Goal: Task Accomplishment & Management: Manage account settings

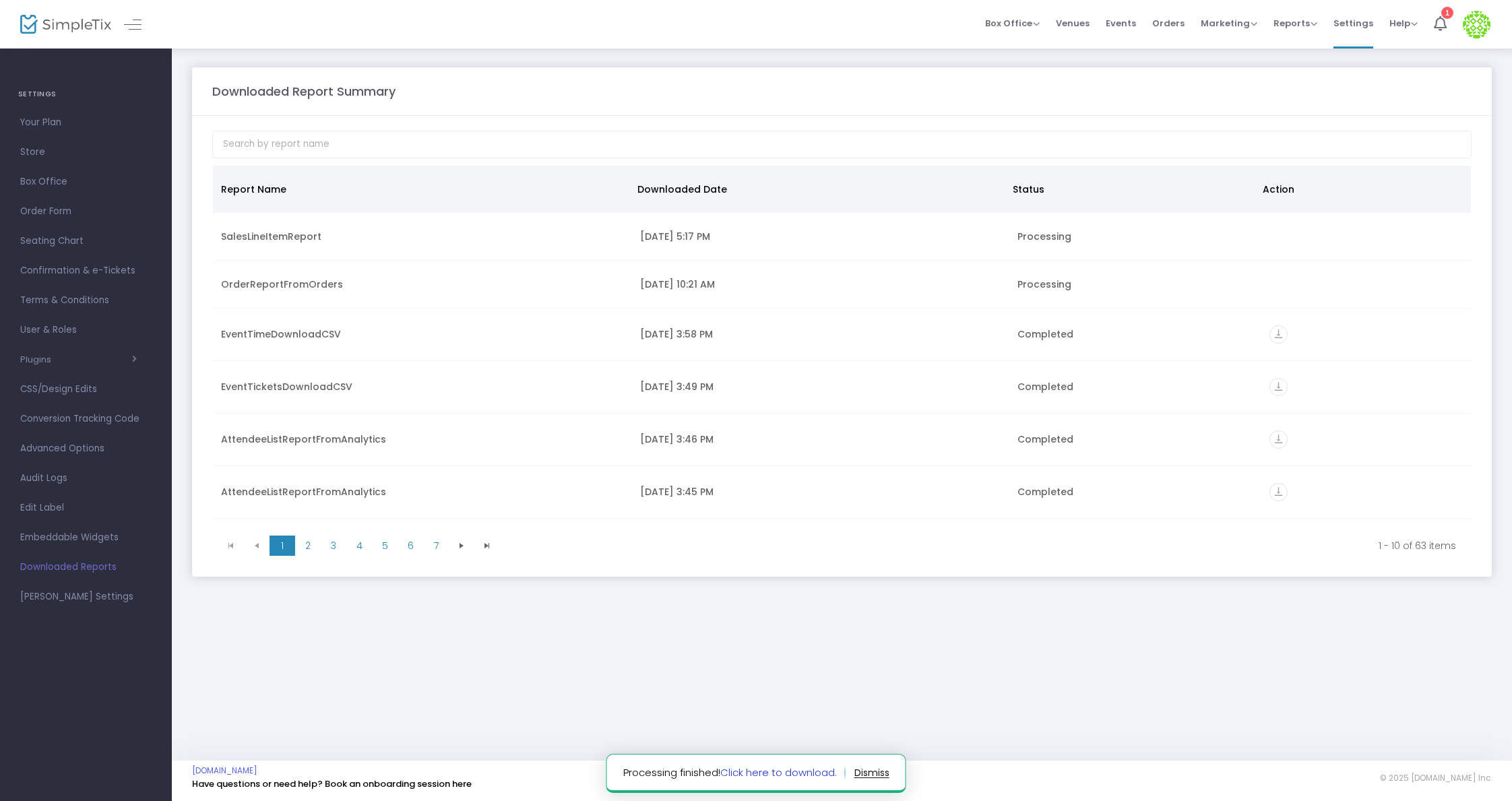
click at [767, 771] on link "Click here to download." at bounding box center [779, 772] width 117 height 14
click at [1179, 22] on span "Orders" at bounding box center [1168, 22] width 32 height 34
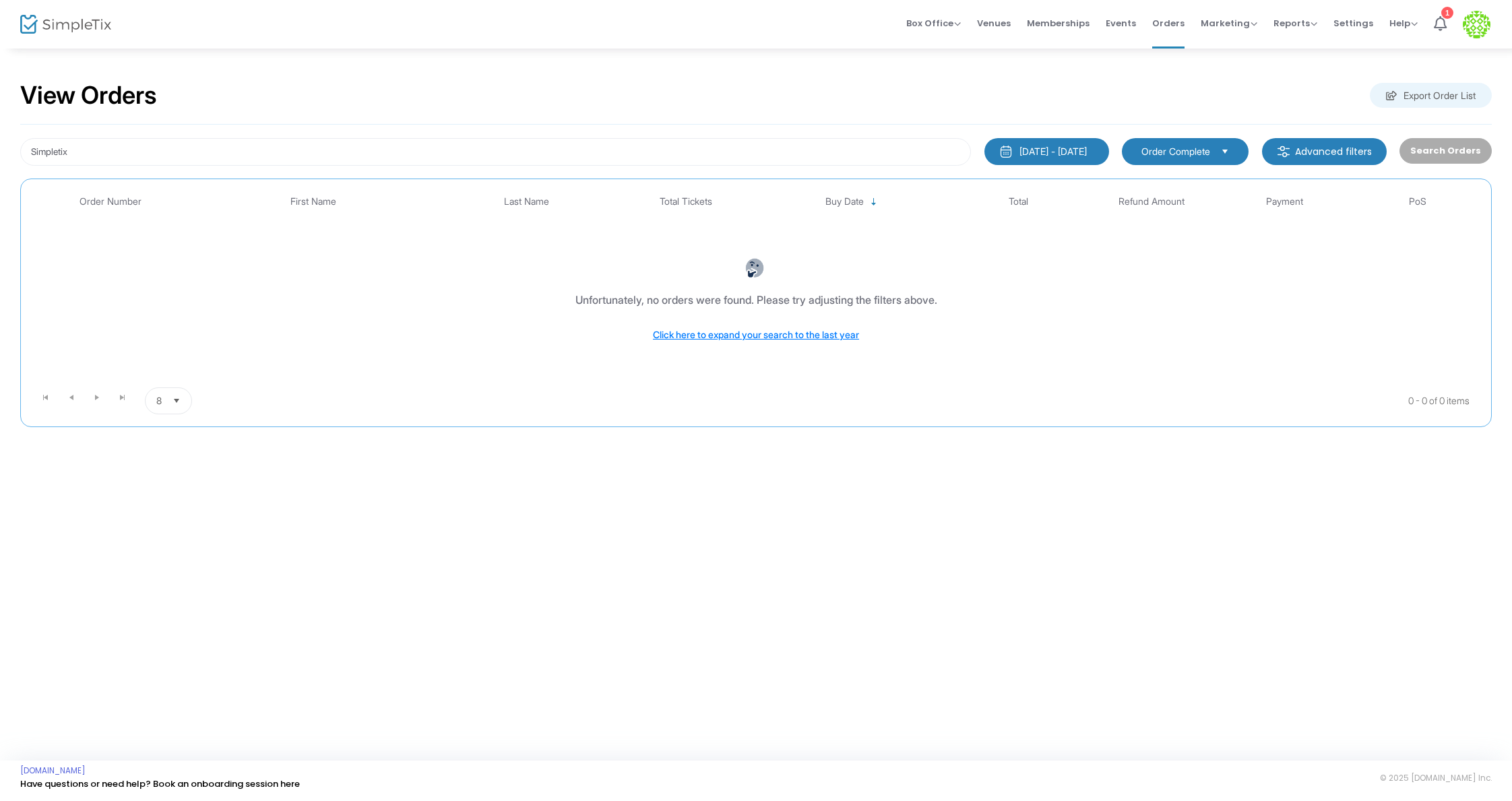
click at [1050, 159] on button "7/27/2025 - 8/26/2025" at bounding box center [1047, 152] width 125 height 27
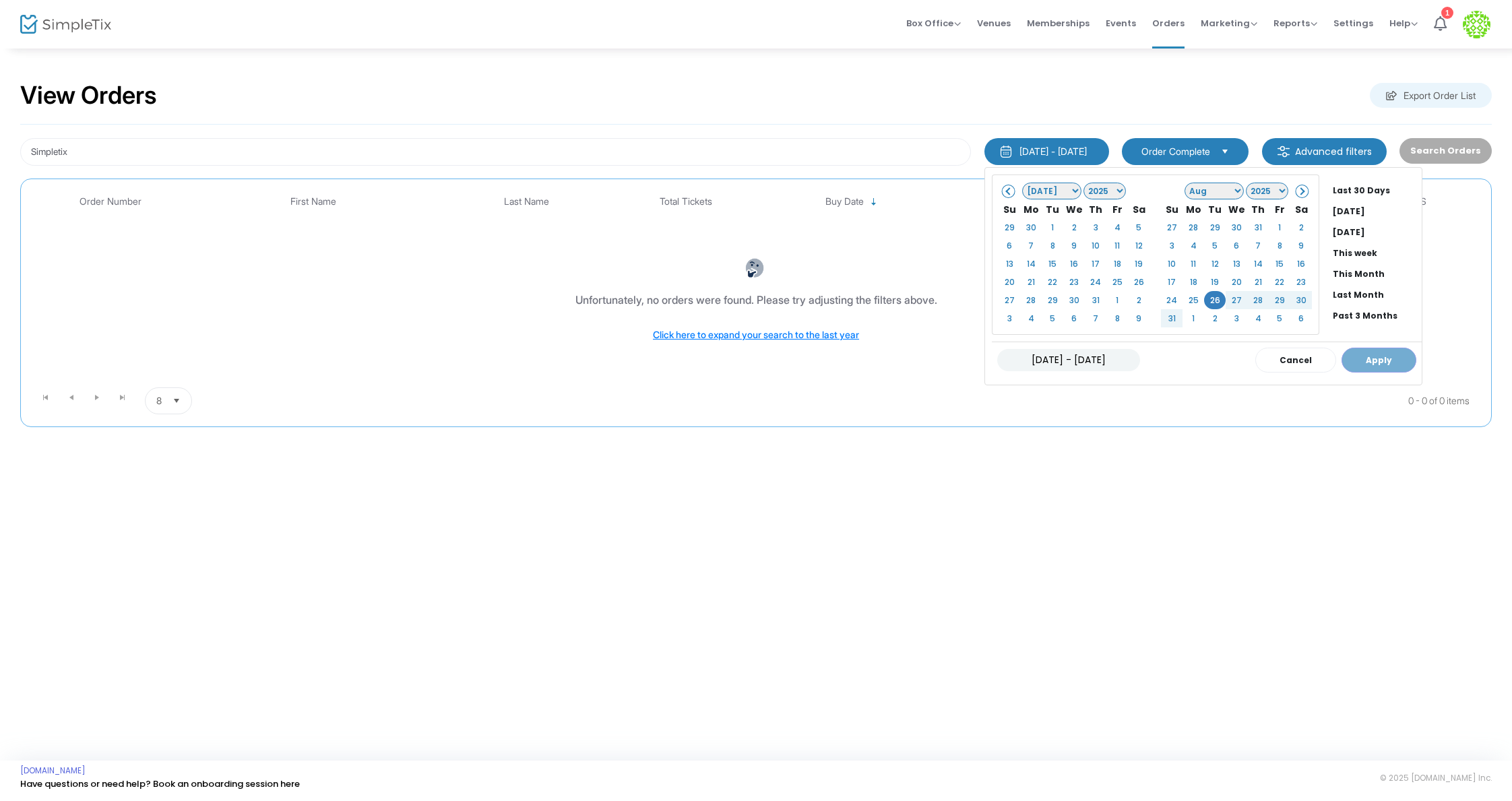
click at [1376, 361] on div "07/27/2025 - 08/26/2025 Cancel Apply" at bounding box center [1207, 360] width 430 height 37
click at [1383, 362] on button "Apply" at bounding box center [1379, 360] width 75 height 25
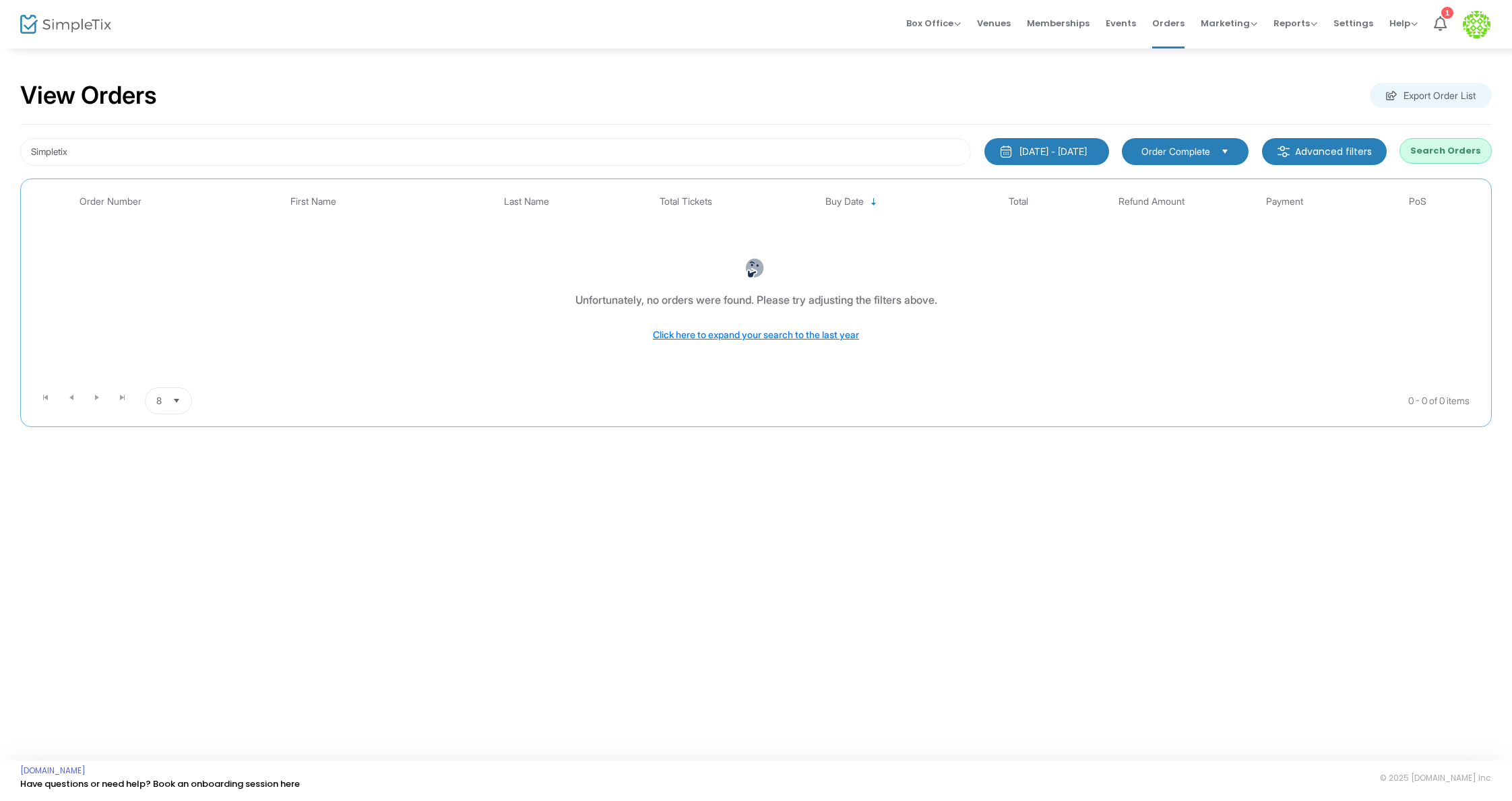
click at [1450, 154] on button "Search Orders" at bounding box center [1445, 151] width 92 height 26
click at [471, 144] on input "Simpletix" at bounding box center [495, 152] width 951 height 27
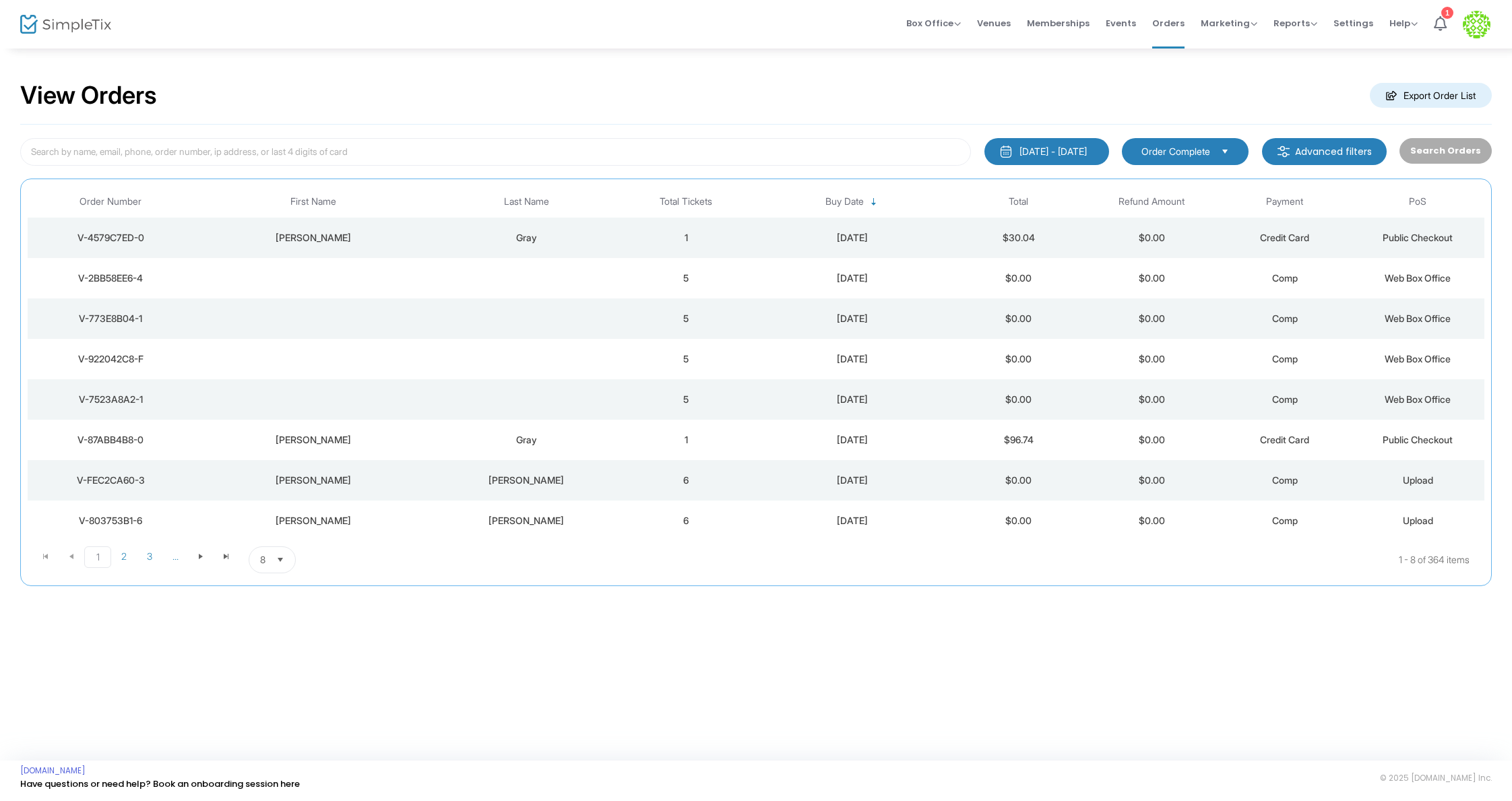
click at [1437, 90] on m-button "Export Order List" at bounding box center [1430, 95] width 122 height 25
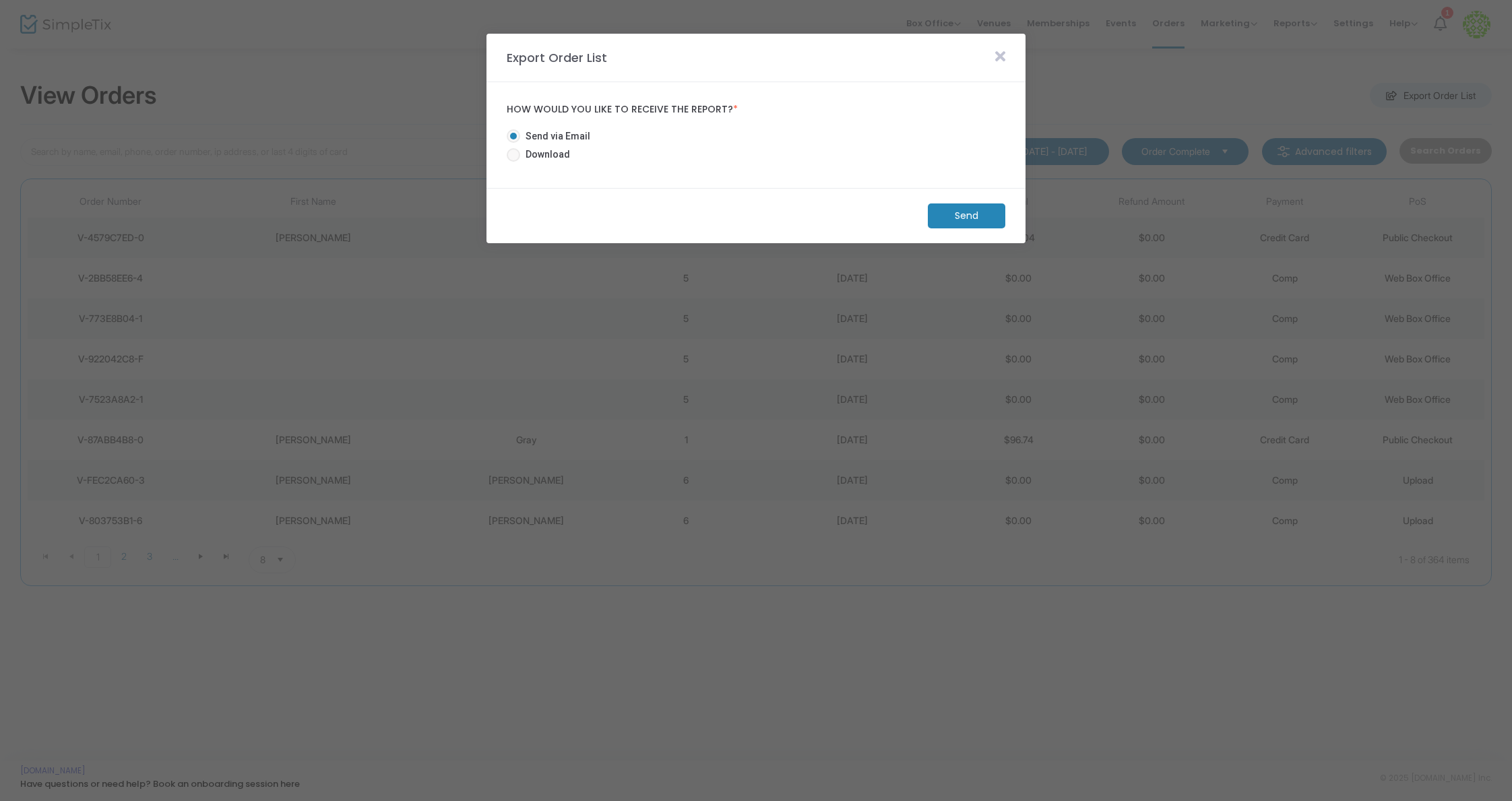
click at [529, 149] on span "Download" at bounding box center [545, 154] width 50 height 14
click at [513, 162] on input "Download" at bounding box center [512, 162] width 1 height 1
radio input "true"
click at [978, 210] on m-button "Download" at bounding box center [955, 216] width 101 height 25
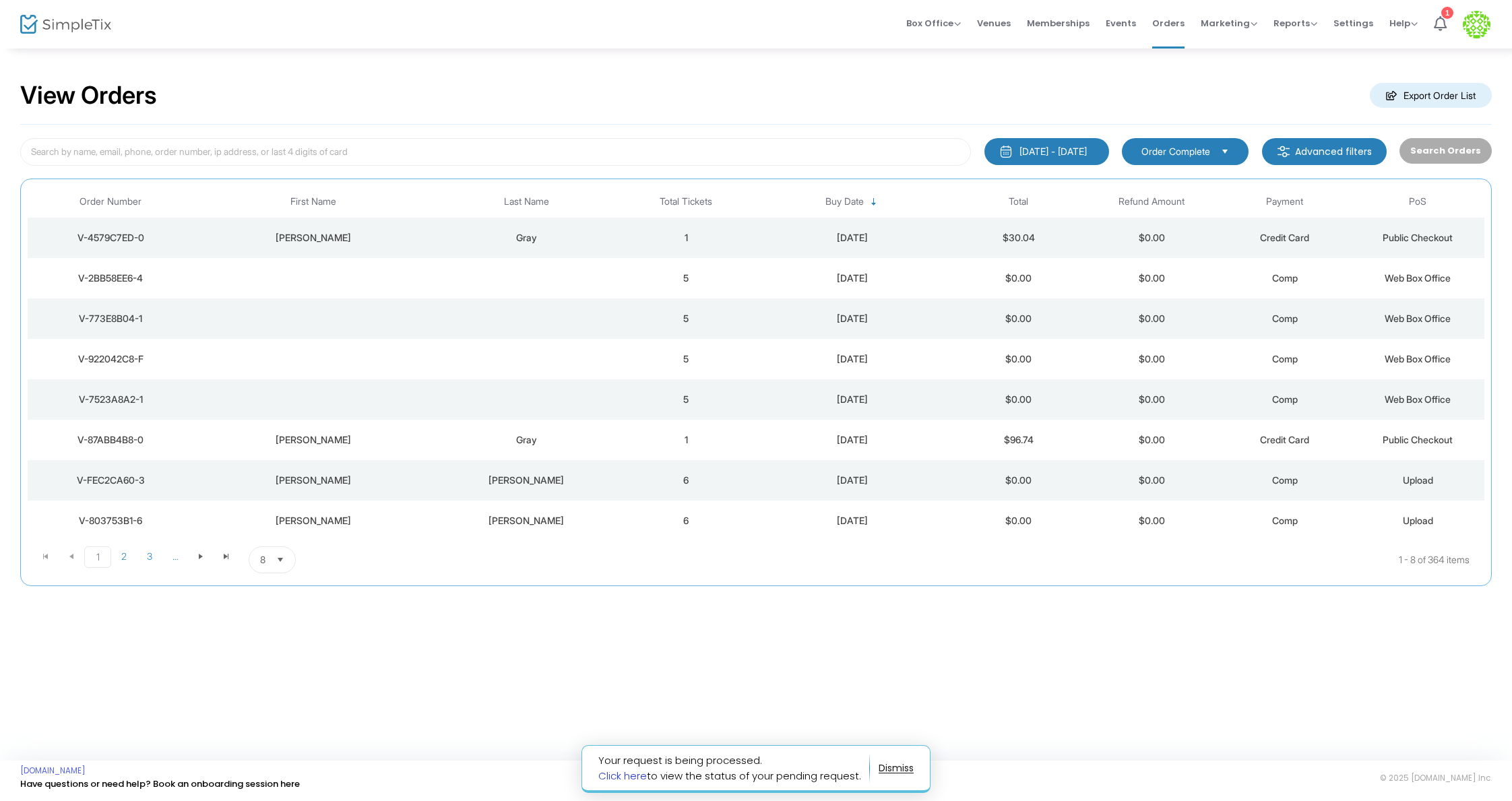
click at [640, 776] on link "Click here" at bounding box center [622, 775] width 48 height 14
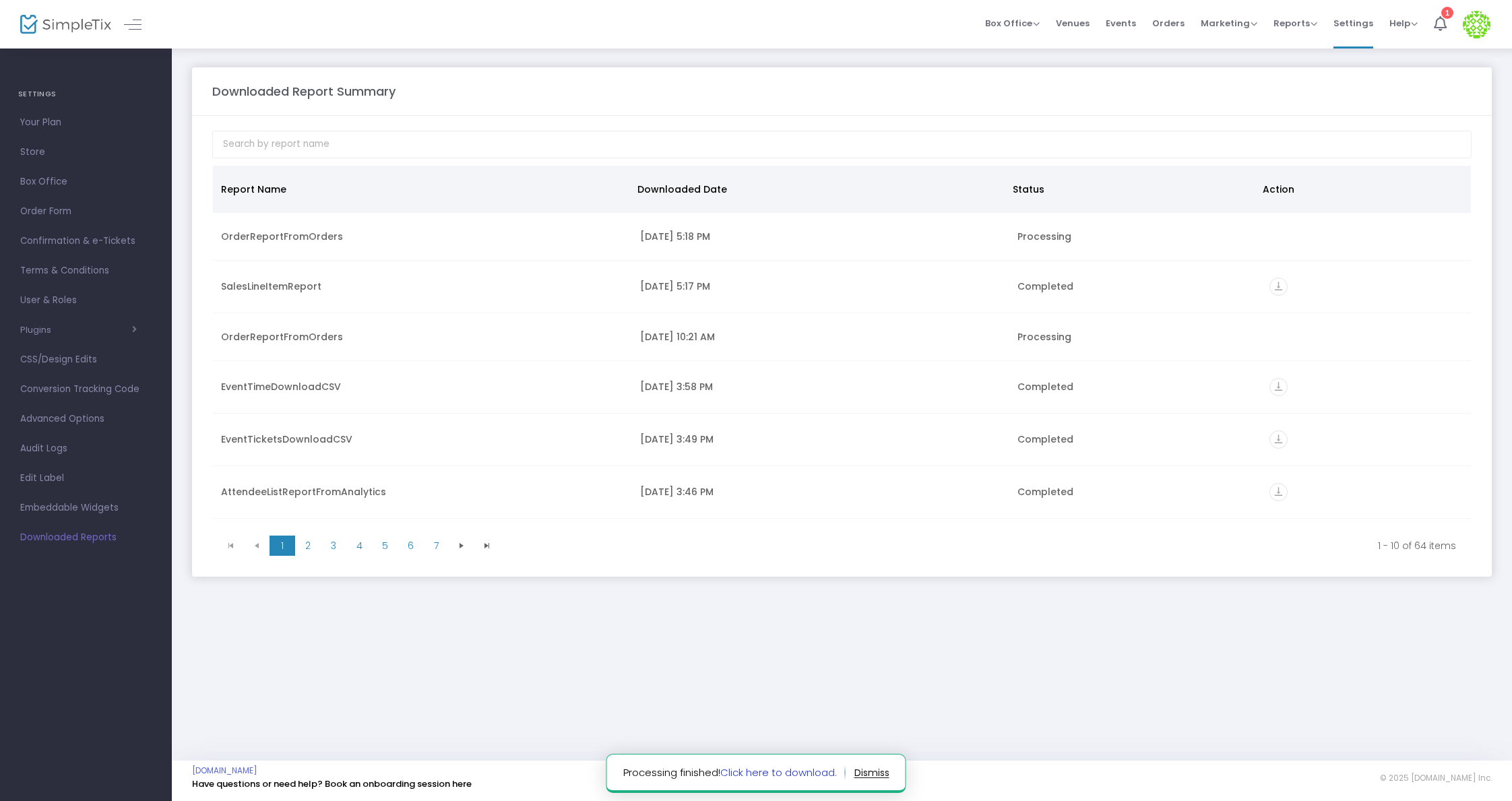
click at [785, 769] on link "Click here to download." at bounding box center [779, 772] width 117 height 14
